Goal: Task Accomplishment & Management: Complete application form

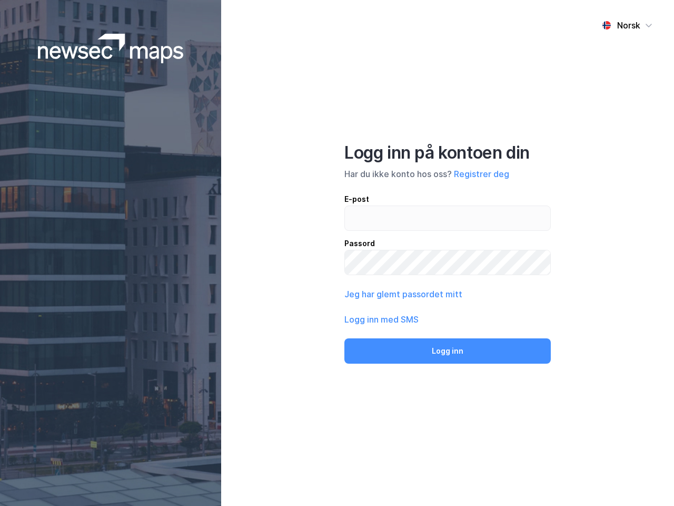
click at [337, 253] on div "Norsk Logg inn på kontoen din Har du ikke konto hos oss? Registrer deg E-post P…" at bounding box center [447, 253] width 453 height 506
click at [111, 48] on img at bounding box center [111, 48] width 146 height 29
click at [627, 25] on div "Norsk" at bounding box center [628, 25] width 23 height 13
click at [481, 174] on button "Registrer deg" at bounding box center [481, 173] width 55 height 13
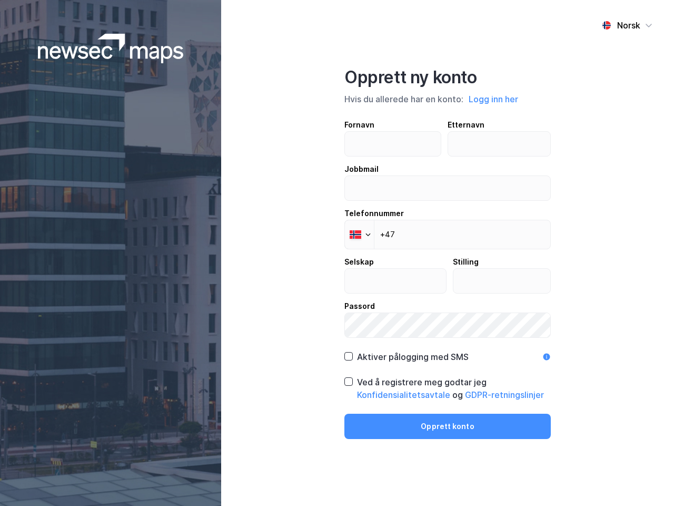
click at [402, 294] on div "Fornavn Etternavn Jobbmail Telefonnummer Phone +47 Selskap Stilling Passord" at bounding box center [447, 228] width 206 height 219
click at [448, 351] on div "Opprett ny konto Hvis du allerede har en konto: Logg inn her Fornavn Etternavn …" at bounding box center [447, 253] width 206 height 372
